Goal: Information Seeking & Learning: Check status

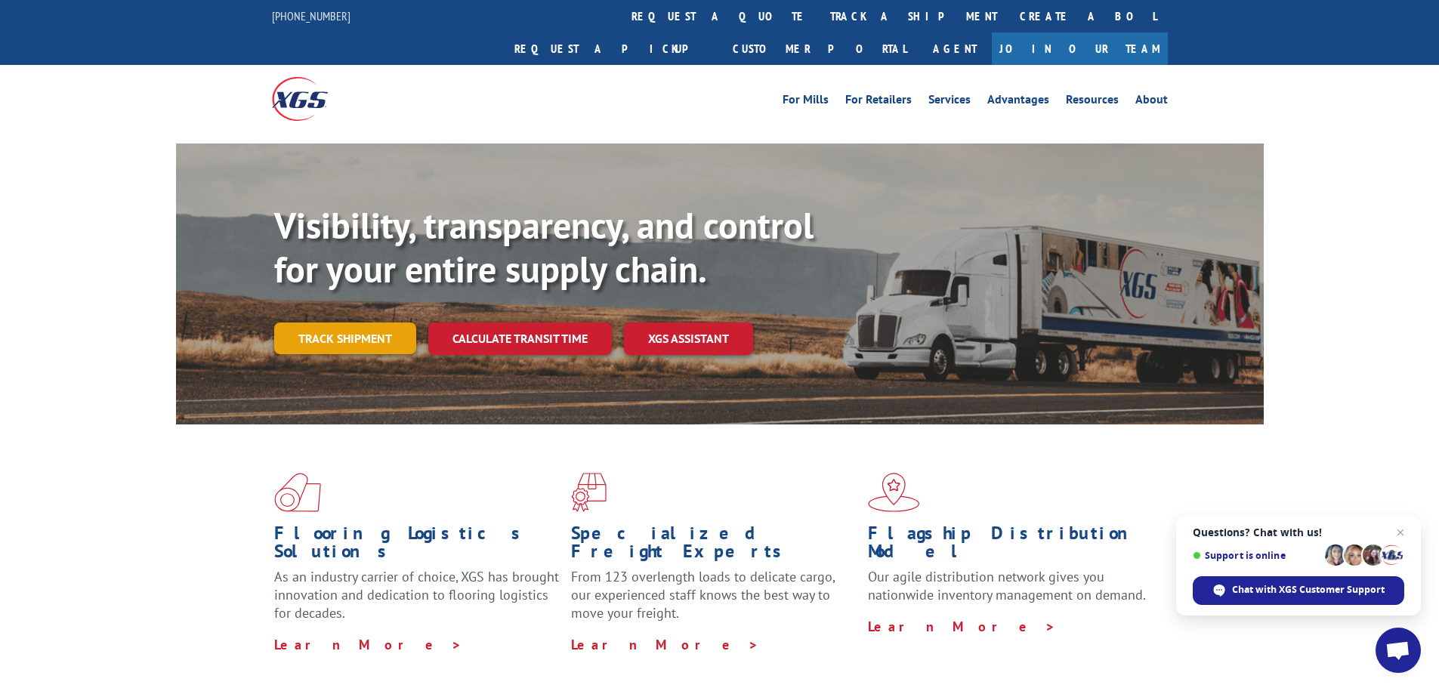
click at [363, 323] on link "Track shipment" at bounding box center [345, 339] width 142 height 32
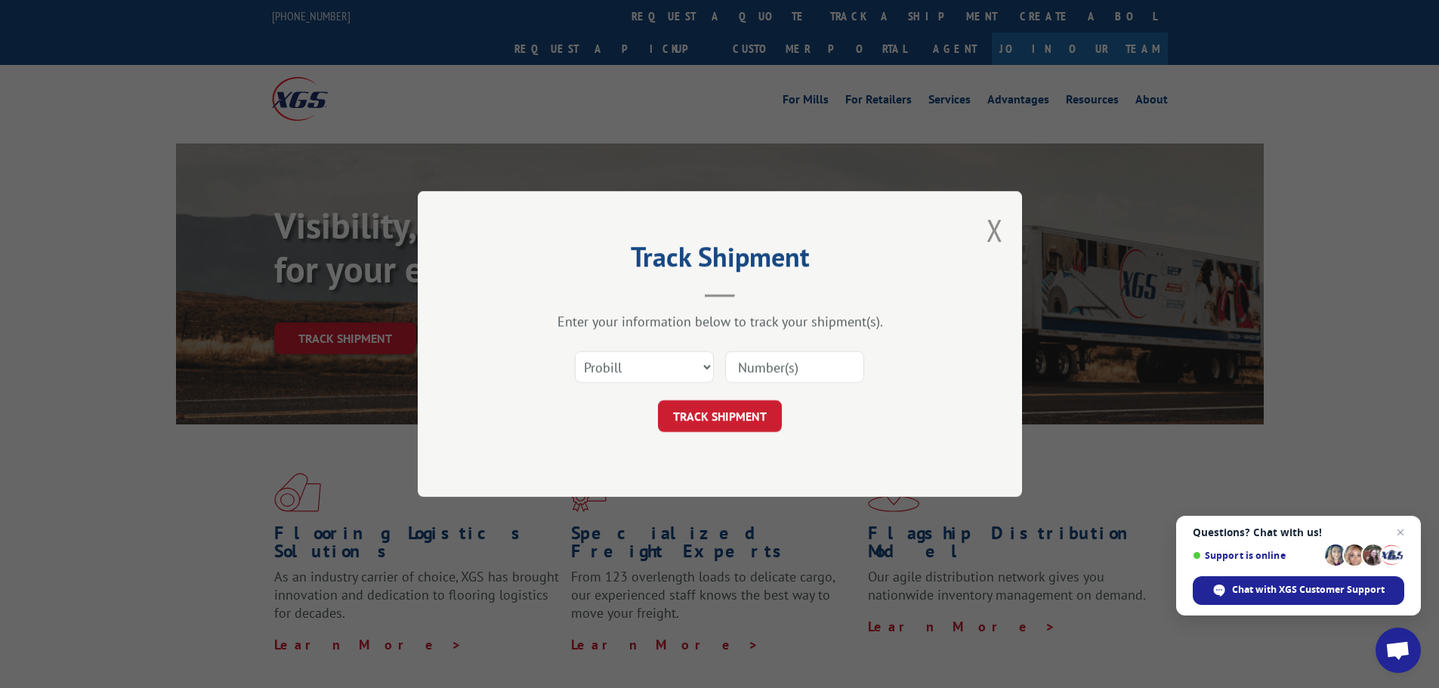
drag, startPoint x: 885, startPoint y: 348, endPoint x: 844, endPoint y: 365, distance: 44.0
click at [848, 365] on div "Select category... Probill BOL PO" at bounding box center [719, 367] width 453 height 50
click at [829, 369] on input at bounding box center [794, 367] width 139 height 32
click at [804, 429] on div "TRACK SHIPMENT" at bounding box center [719, 416] width 453 height 32
click at [811, 376] on input at bounding box center [794, 367] width 139 height 32
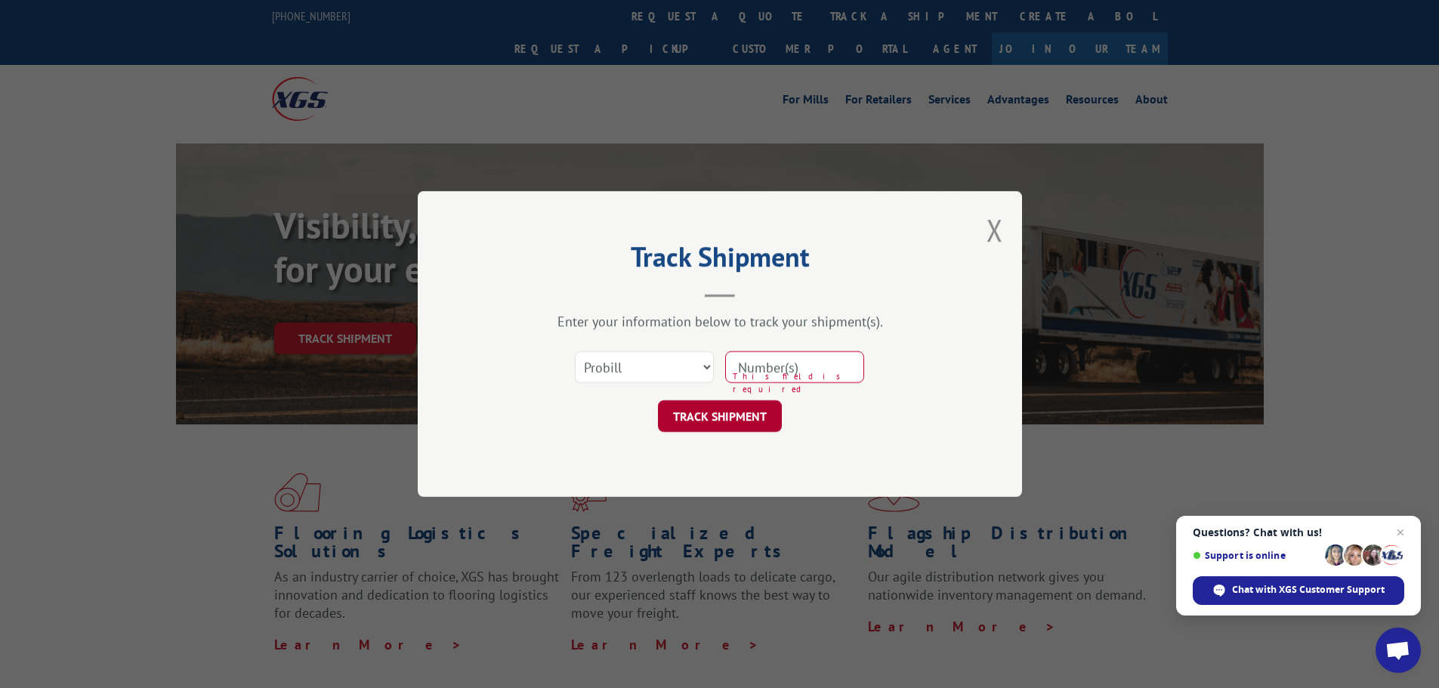
click at [742, 421] on button "TRACK SHIPMENT" at bounding box center [720, 416] width 124 height 32
drag, startPoint x: 779, startPoint y: 374, endPoint x: 793, endPoint y: 381, distance: 16.2
click at [779, 374] on input at bounding box center [794, 367] width 139 height 32
type input "17604985"
click at [706, 409] on button "TRACK SHIPMENT" at bounding box center [720, 416] width 124 height 32
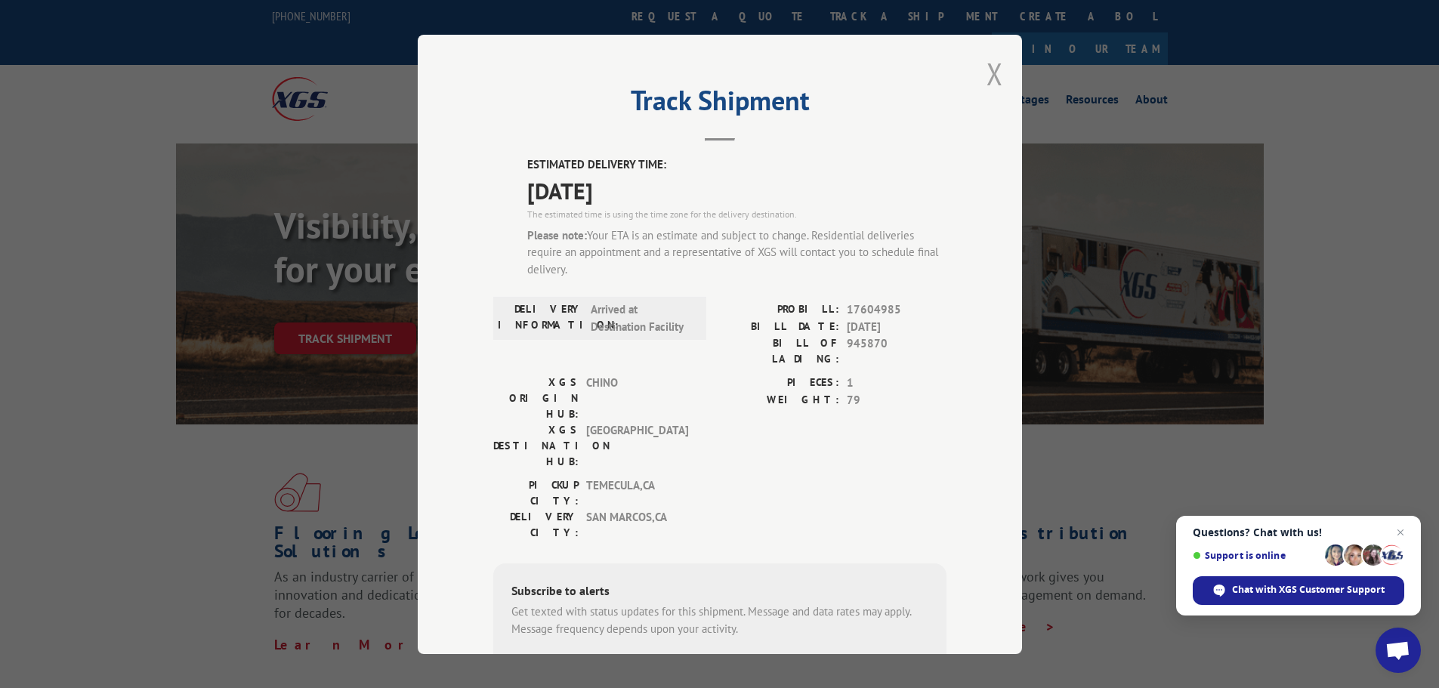
click at [991, 62] on button "Close modal" at bounding box center [995, 74] width 17 height 40
